Goal: Navigation & Orientation: Find specific page/section

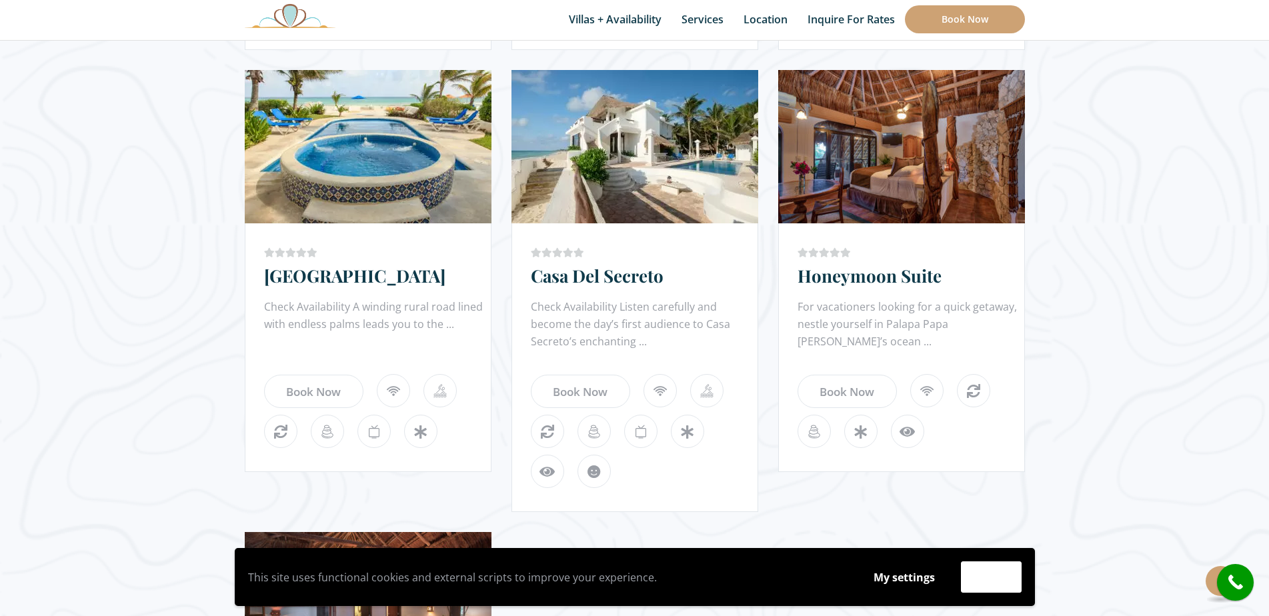
scroll to position [1134, 0]
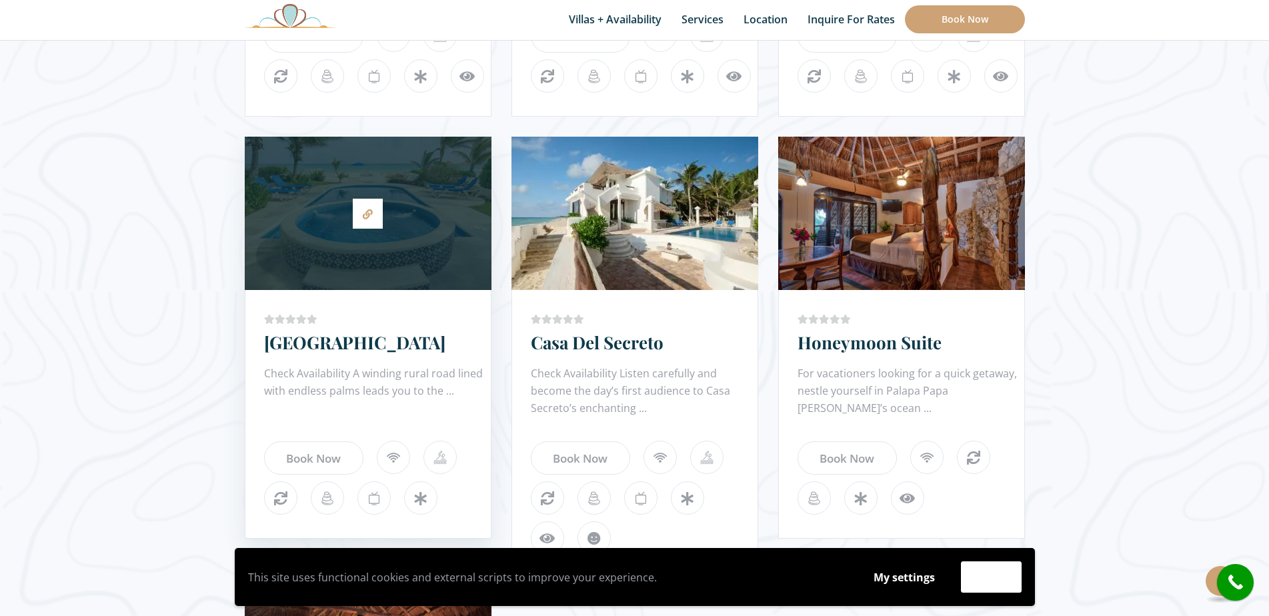
click at [399, 227] on div at bounding box center [368, 213] width 247 height 140
click at [339, 345] on link "[GEOGRAPHIC_DATA]" at bounding box center [354, 342] width 181 height 23
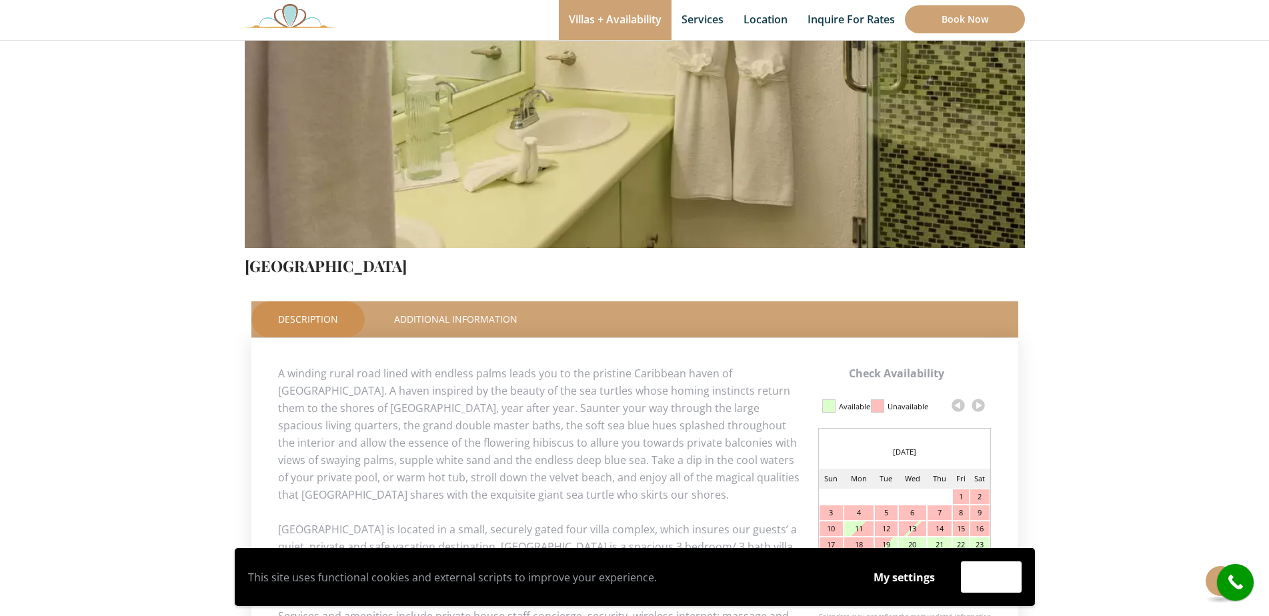
scroll to position [260, 0]
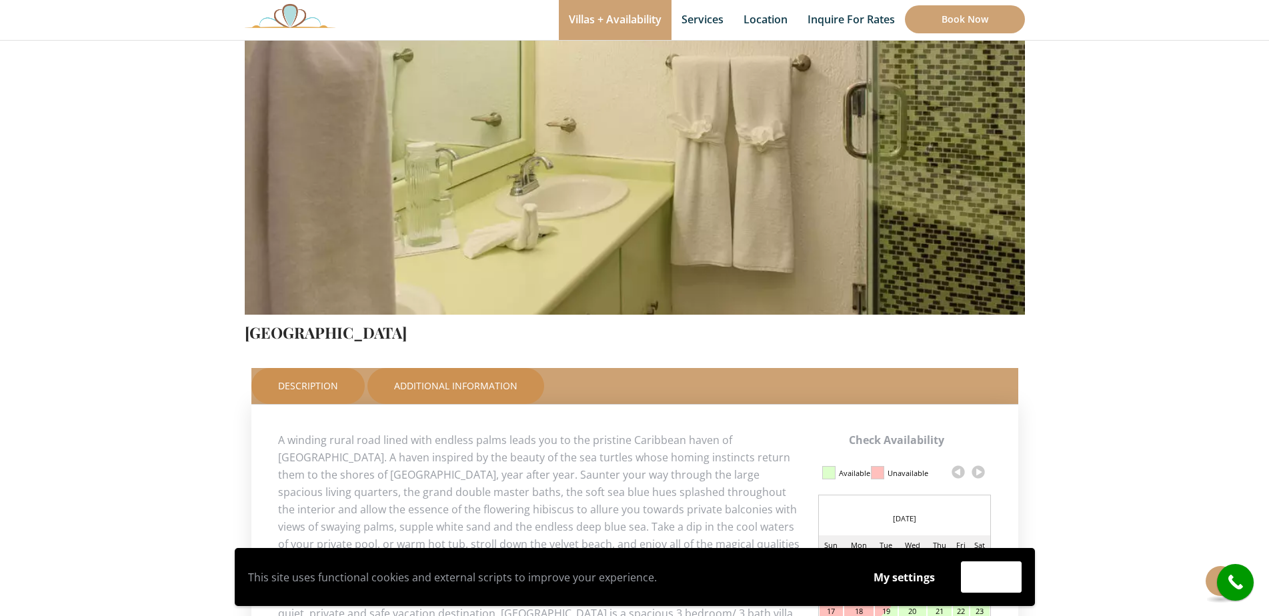
click at [483, 382] on link "Additional Information" at bounding box center [455, 386] width 177 height 36
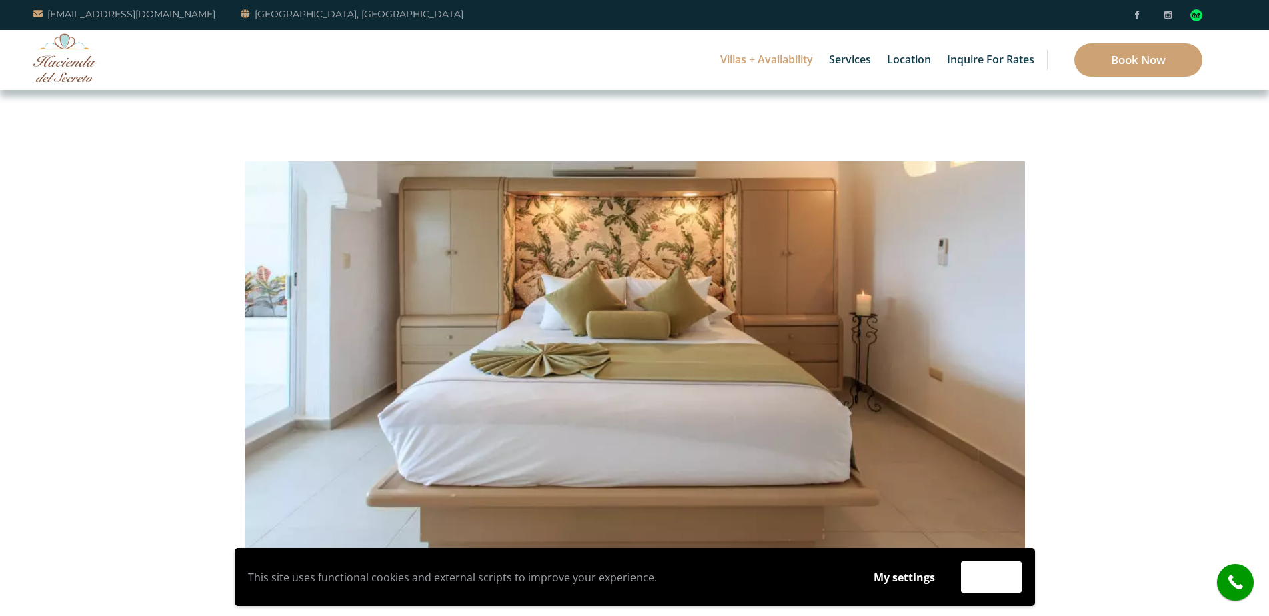
scroll to position [133, 0]
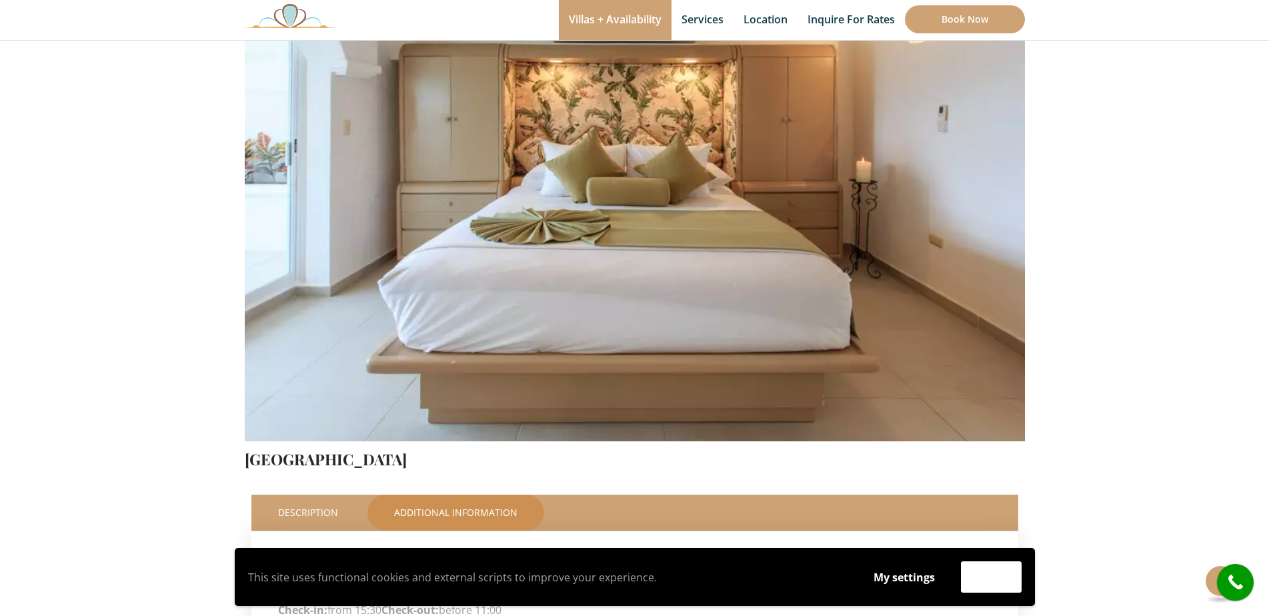
click at [973, 259] on img at bounding box center [635, 185] width 780 height 520
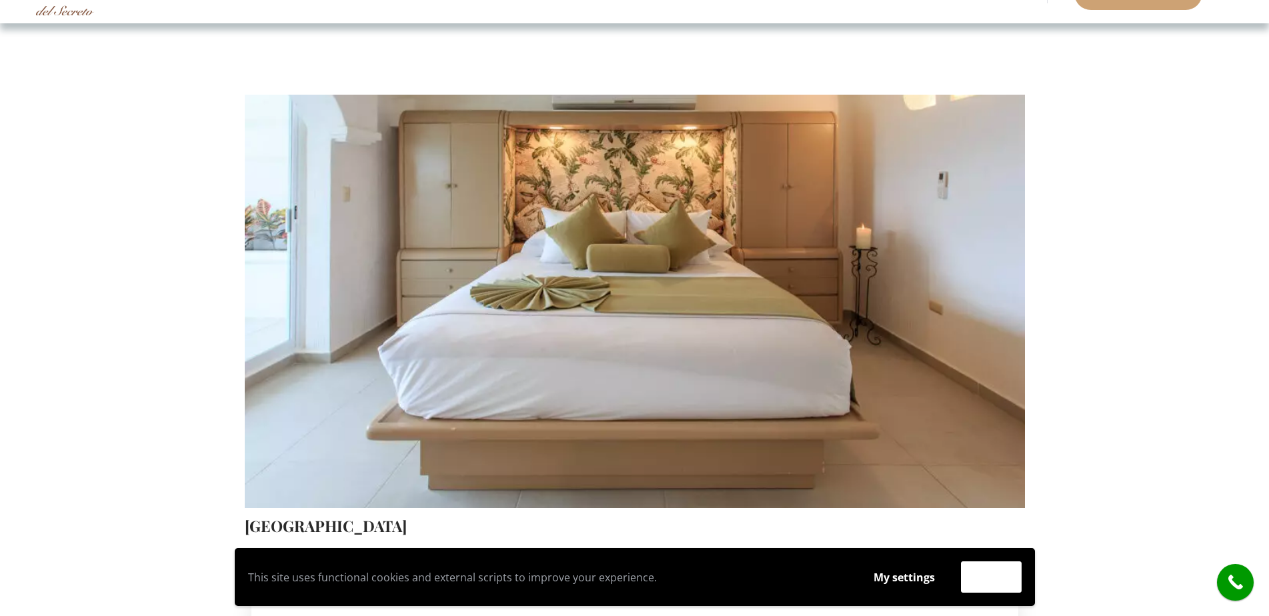
scroll to position [0, 0]
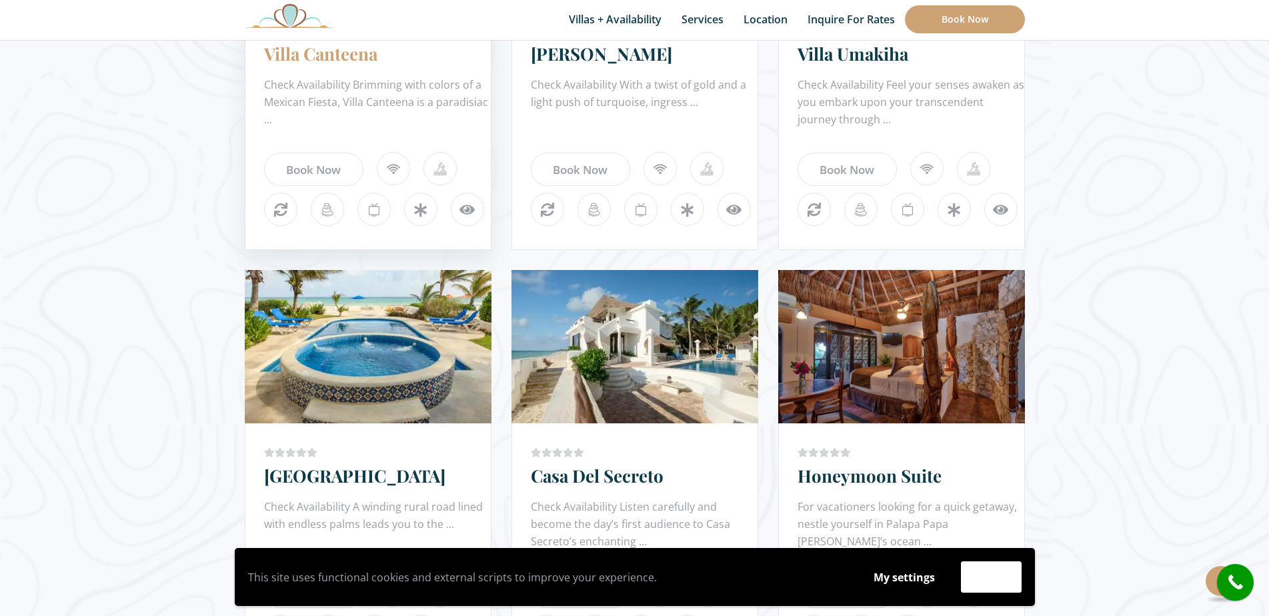
scroll to position [1067, 0]
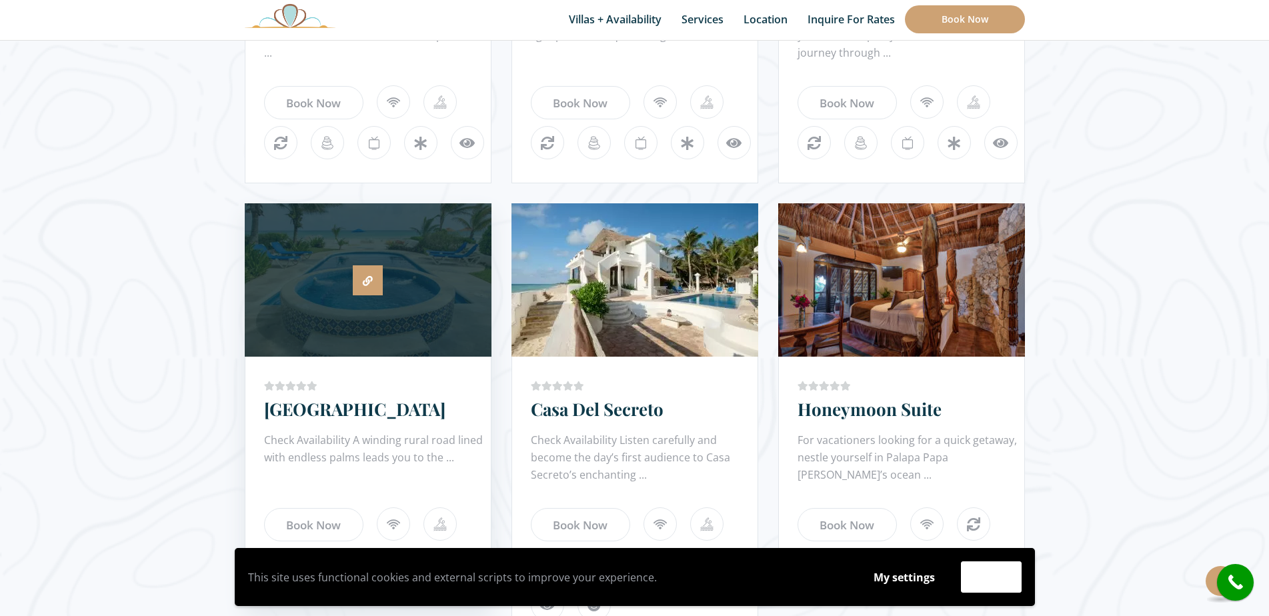
click at [370, 285] on icon at bounding box center [368, 281] width 10 height 10
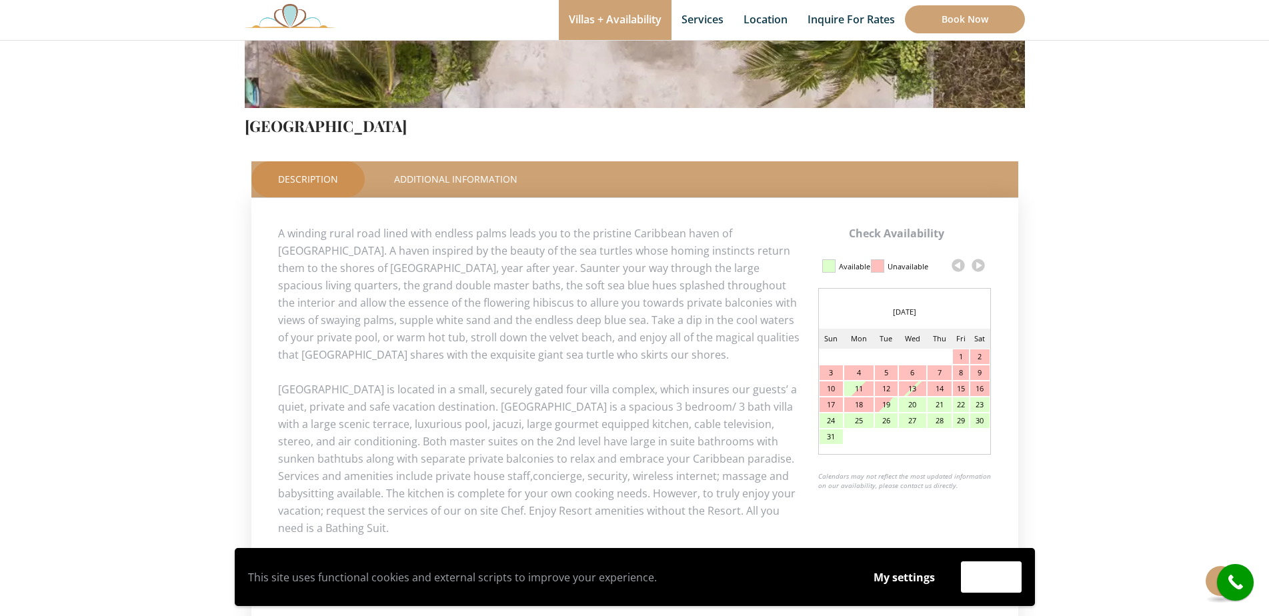
scroll to position [533, 0]
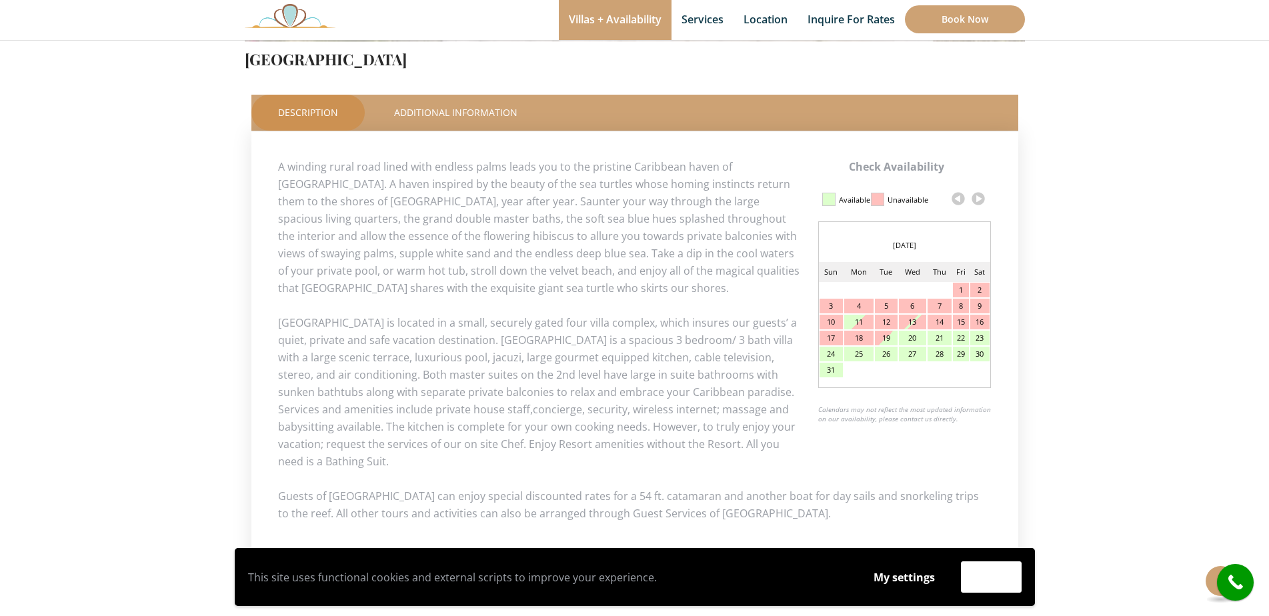
click at [976, 200] on link at bounding box center [978, 199] width 20 height 20
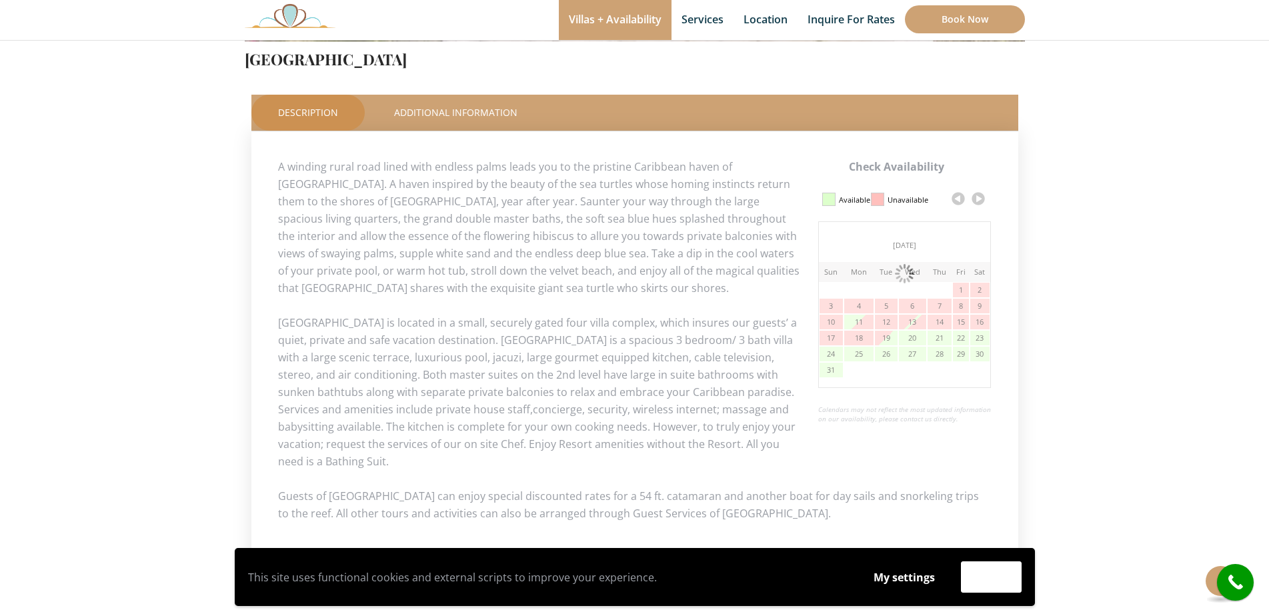
click at [976, 200] on link at bounding box center [978, 199] width 20 height 20
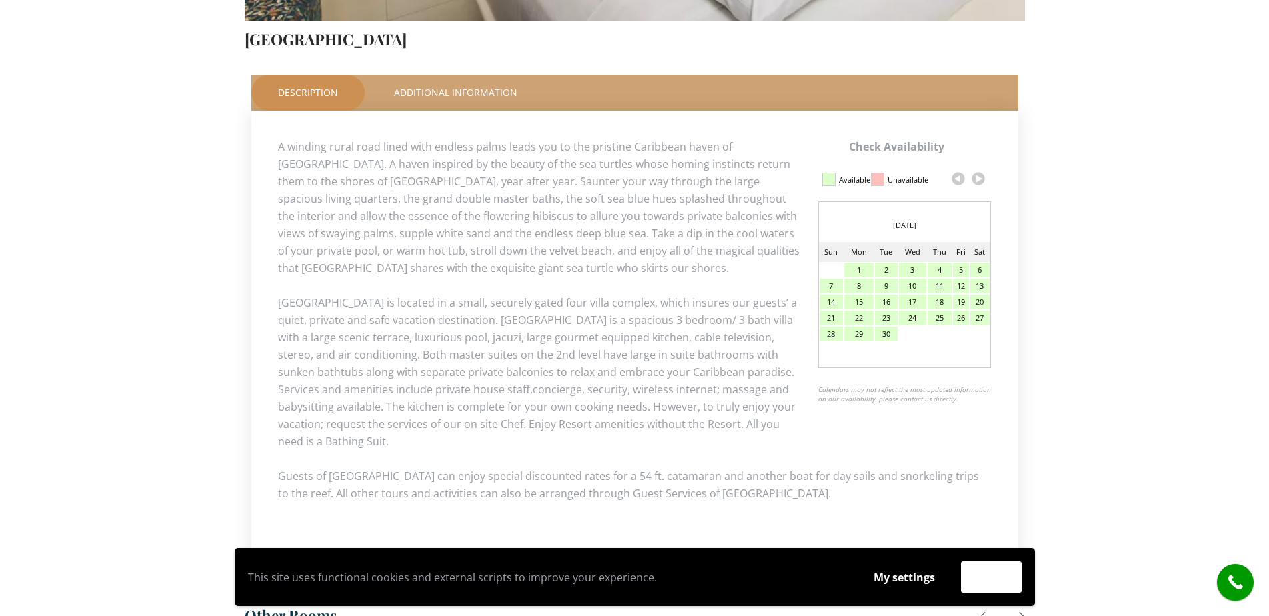
scroll to position [0, 0]
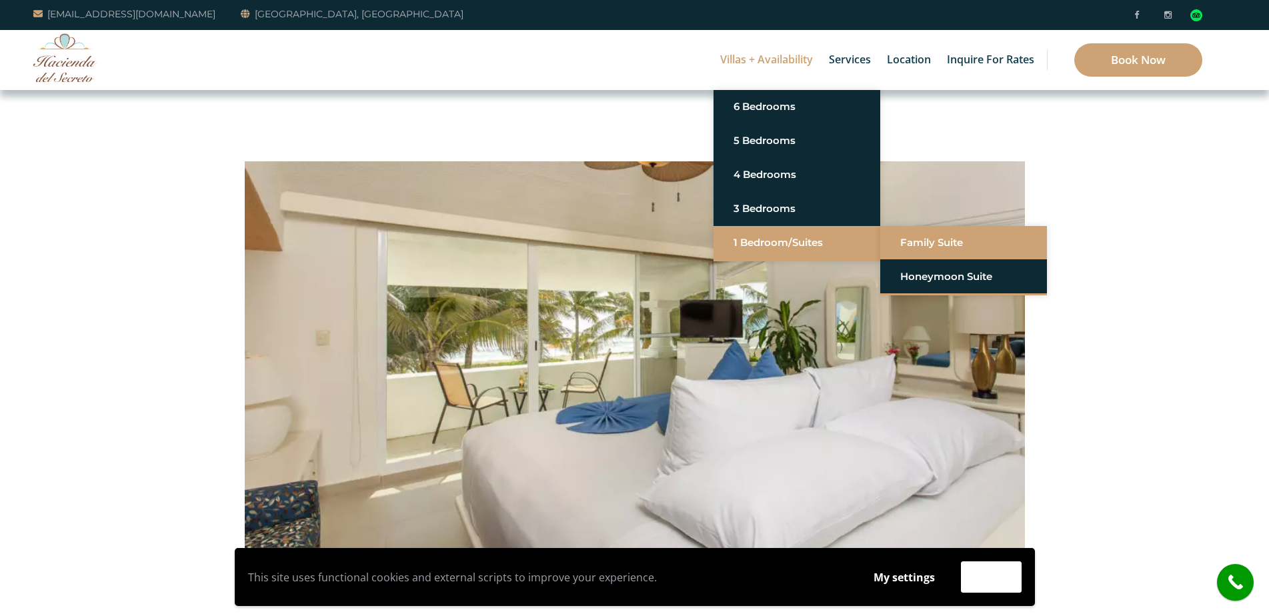
click at [759, 211] on link "3 Bedrooms" at bounding box center [796, 209] width 127 height 24
click at [930, 244] on link "Family Suite" at bounding box center [963, 243] width 127 height 24
